Goal: Task Accomplishment & Management: Use online tool/utility

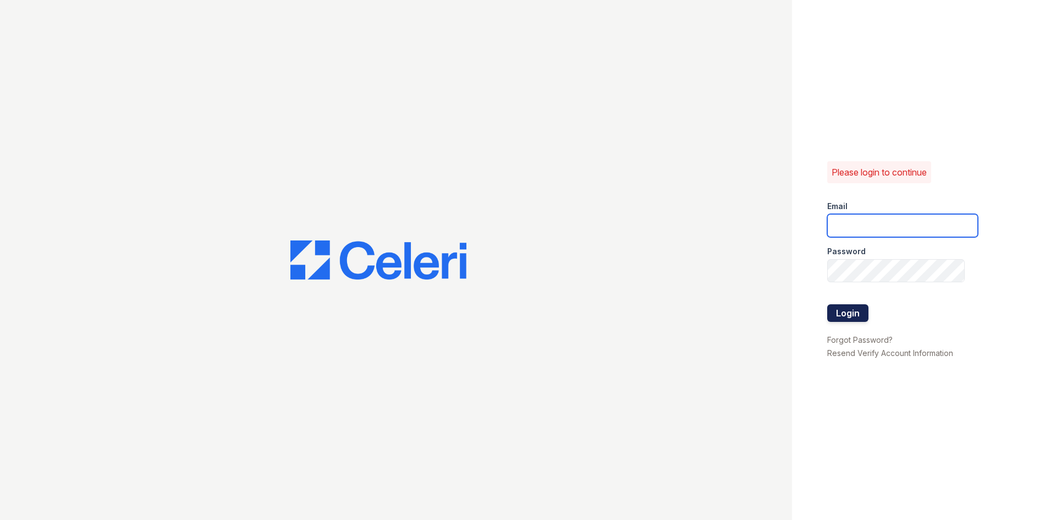
type input "renewdashpoint@trinity-pm.com"
click at [842, 311] on button "Login" at bounding box center [847, 313] width 41 height 18
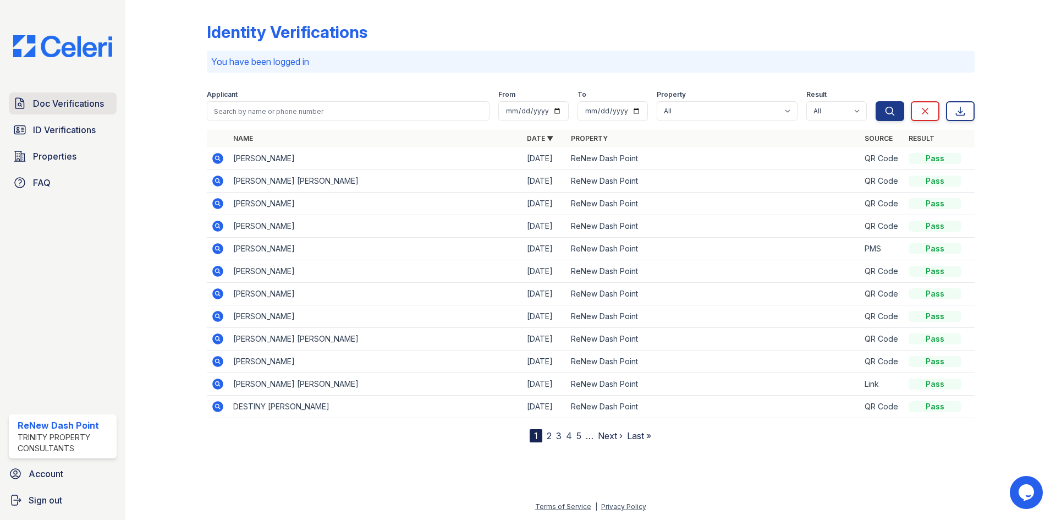
click at [41, 105] on span "Doc Verifications" at bounding box center [68, 103] width 71 height 13
